Goal: Information Seeking & Learning: Learn about a topic

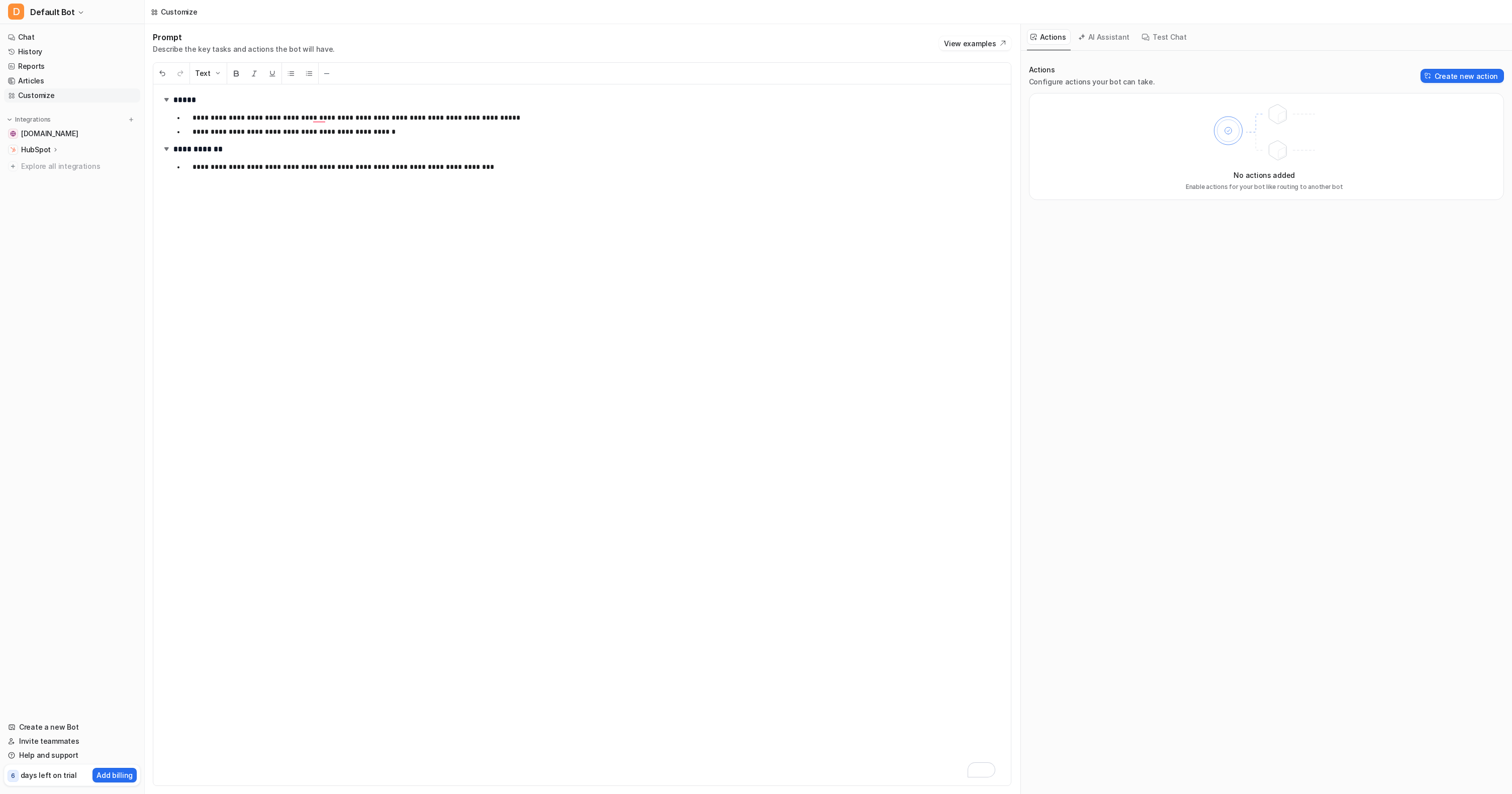
click at [753, 278] on div "**********" at bounding box center [582, 434] width 857 height 701
click at [117, 212] on nav "Chat History Reports Articles Customize Integrations [DOMAIN_NAME] HubSpot Over…" at bounding box center [71, 369] width 144 height 686
click at [35, 39] on link "Chat" at bounding box center [71, 37] width 136 height 14
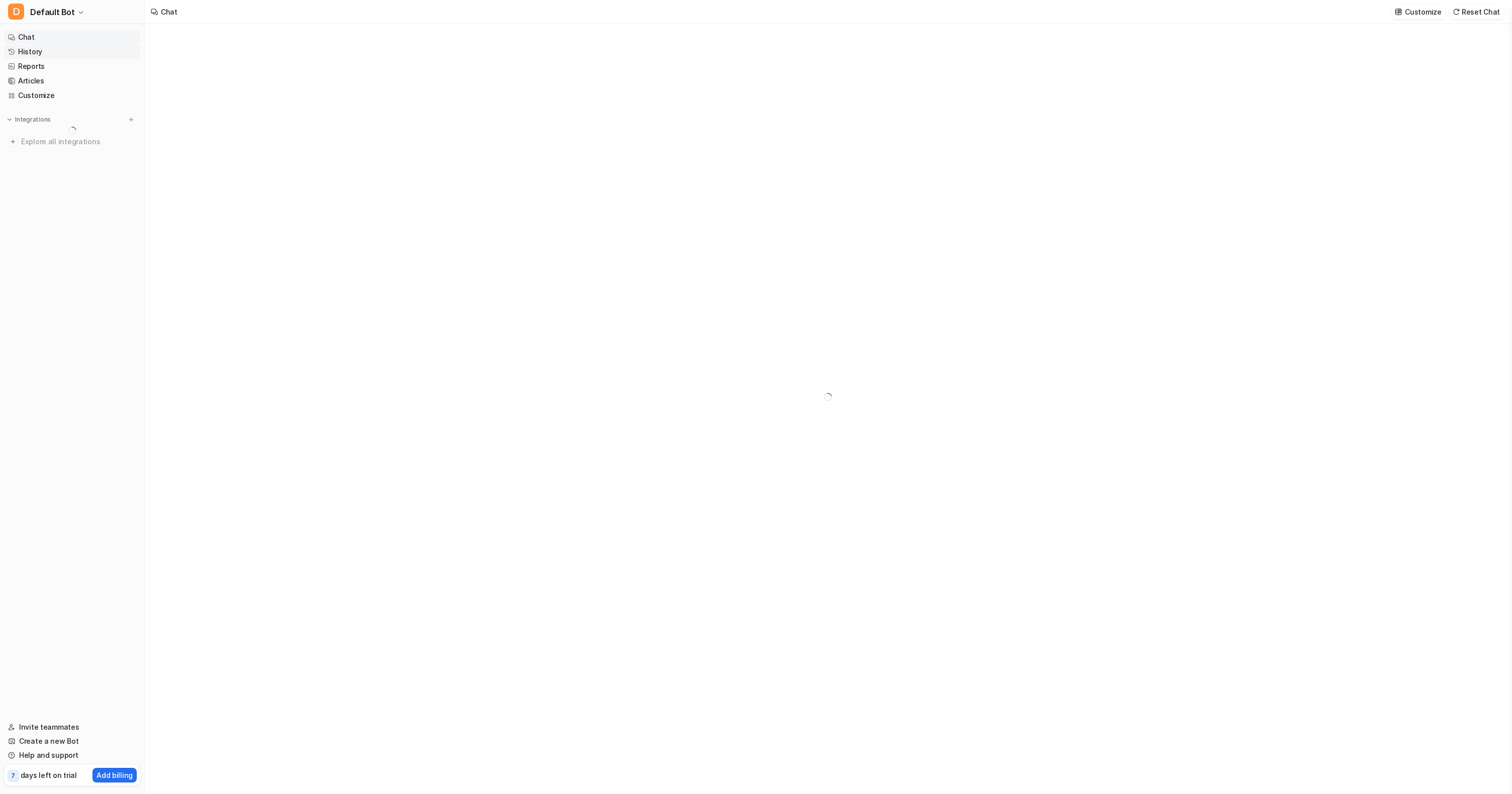
type textarea "**********"
click at [40, 145] on p "HubSpot" at bounding box center [36, 149] width 29 height 10
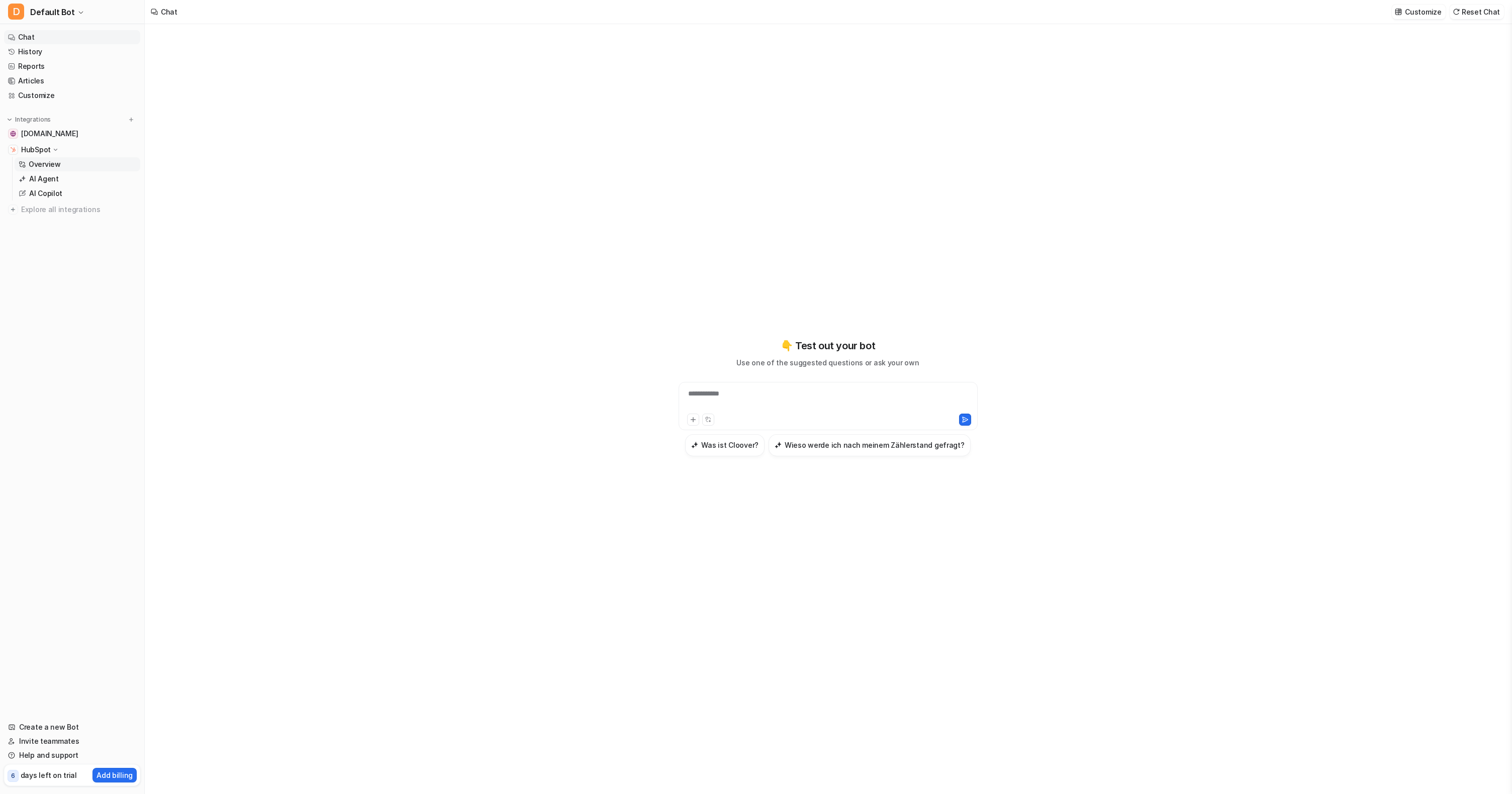
click at [50, 168] on p "Overview" at bounding box center [44, 164] width 32 height 10
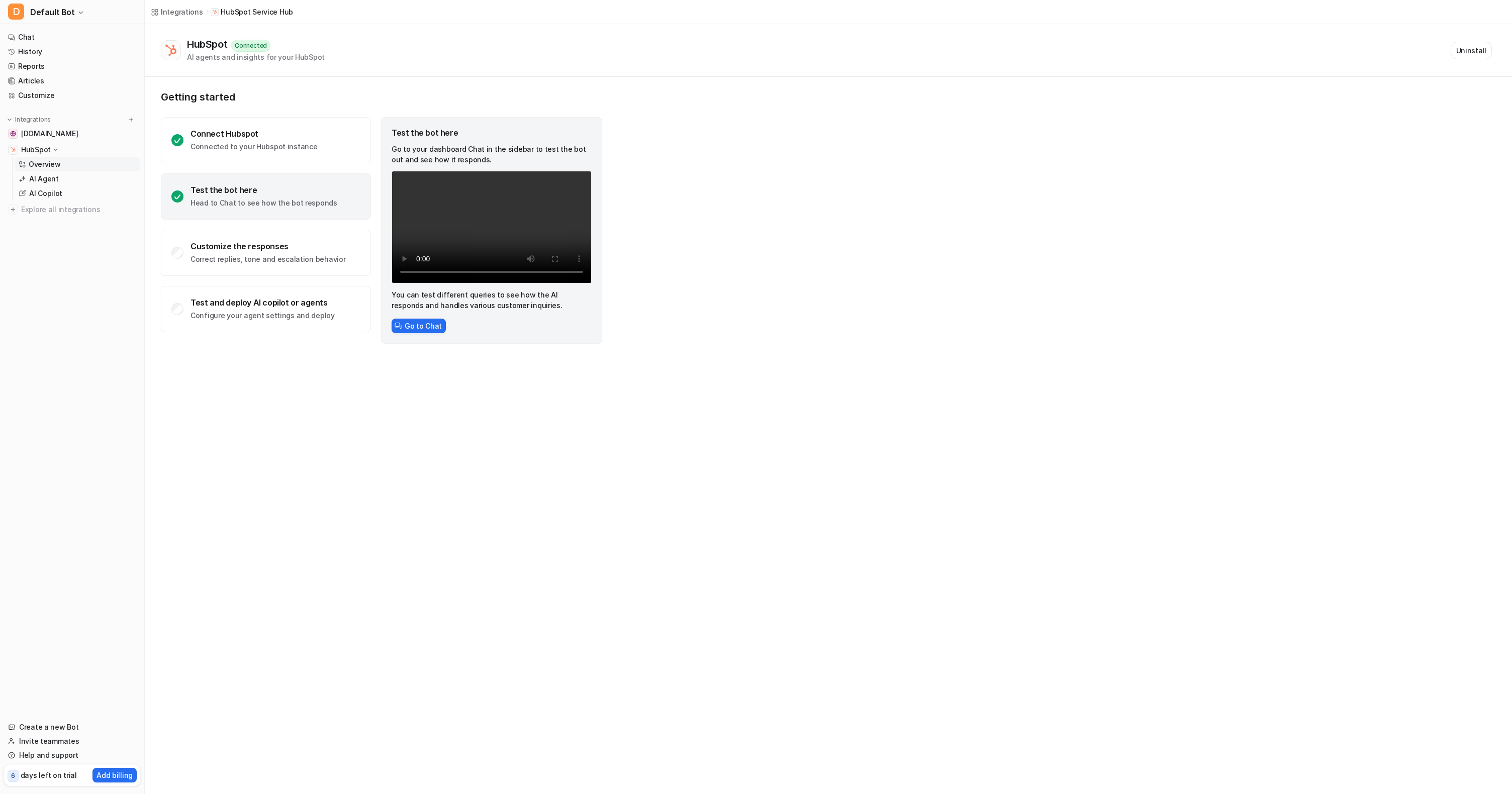
click at [662, 224] on div "Getting started Connect Hubspot Connected to your Hubspot instance Test the bot…" at bounding box center [828, 217] width 1367 height 281
click at [304, 56] on div "AI agents and insights for your HubSpot" at bounding box center [256, 58] width 137 height 11
click at [343, 56] on div "HubSpot Connected AI agents and insights for your HubSpot Uninstall" at bounding box center [826, 50] width 1331 height 24
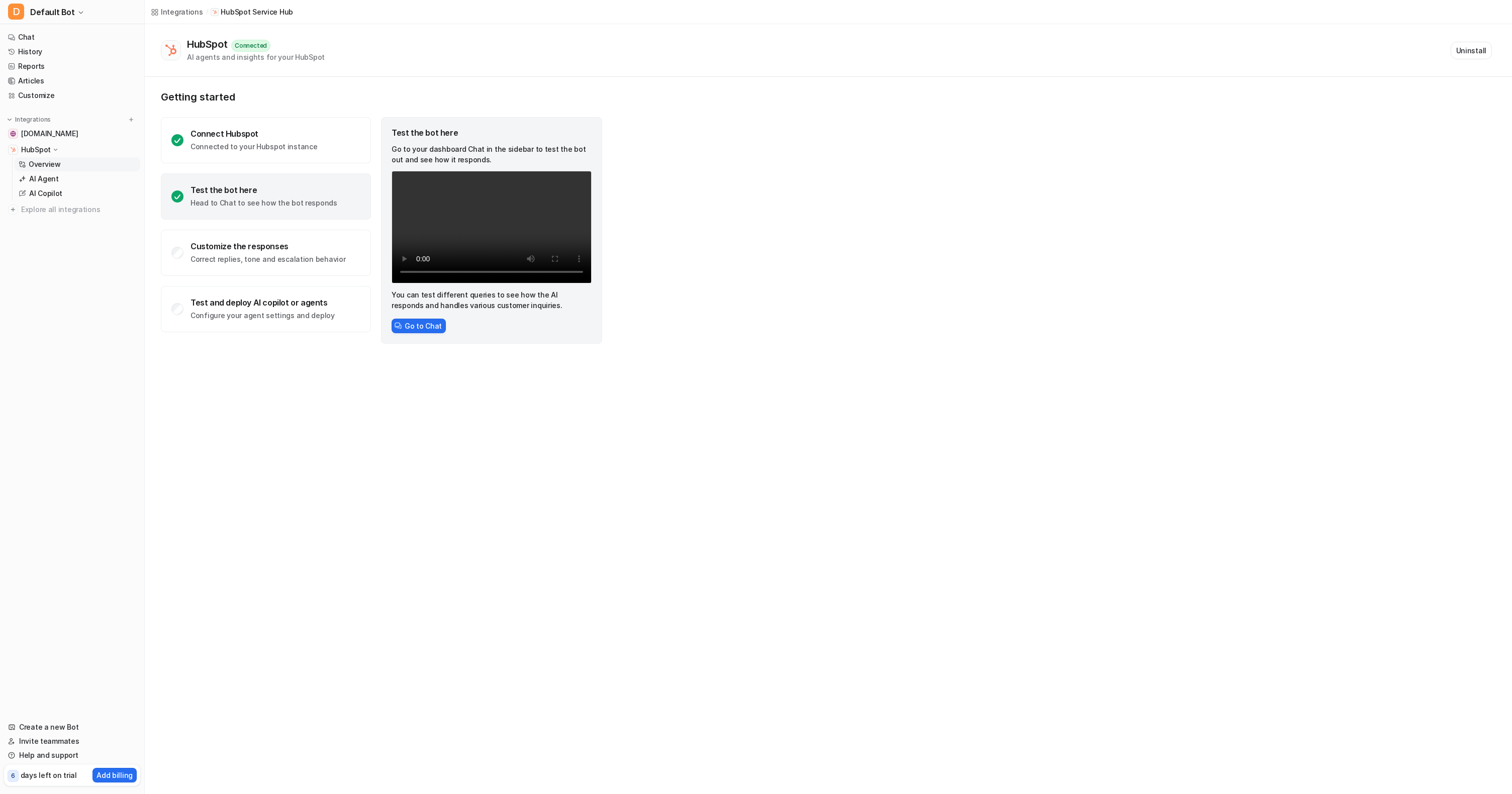
click at [262, 16] on p "HubSpot Service Hub" at bounding box center [256, 12] width 72 height 10
click at [251, 12] on p "HubSpot Service Hub" at bounding box center [256, 12] width 72 height 10
click at [644, 387] on div "Integrations / HubSpot Service Hub HubSpot Connected AI agents and insights for…" at bounding box center [756, 397] width 1512 height 794
click at [1108, 113] on div "Getting started Connect Hubspot Connected to your Hubspot instance Test the bot…" at bounding box center [828, 217] width 1367 height 281
